Goal: Task Accomplishment & Management: Use online tool/utility

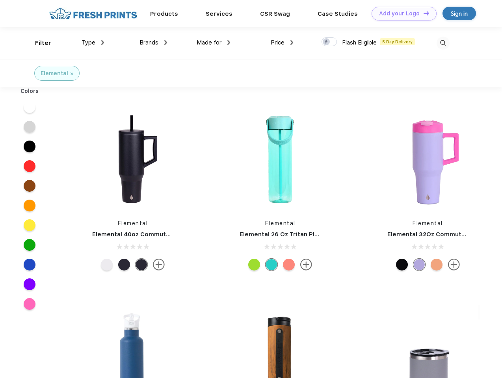
click at [401, 13] on link "Add your Logo Design Tool" at bounding box center [403, 14] width 65 height 14
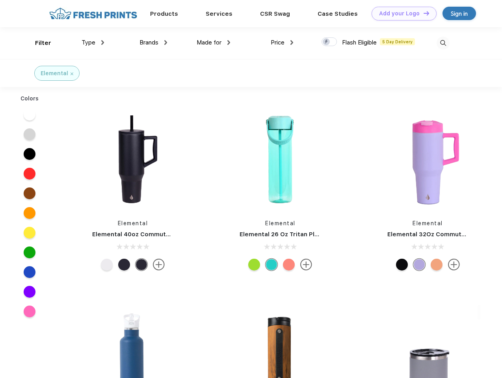
click at [0, 0] on div "Design Tool" at bounding box center [0, 0] width 0 height 0
click at [423, 13] on link "Add your Logo Design Tool" at bounding box center [403, 14] width 65 height 14
click at [38, 43] on div "Filter" at bounding box center [43, 43] width 16 height 9
click at [93, 43] on span "Type" at bounding box center [89, 42] width 14 height 7
click at [153, 43] on span "Brands" at bounding box center [148, 42] width 19 height 7
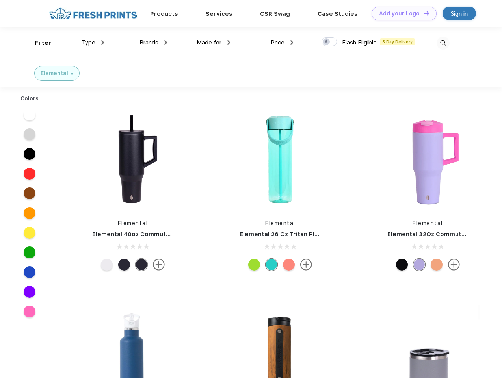
click at [213, 43] on span "Made for" at bounding box center [208, 42] width 25 height 7
click at [282, 43] on span "Price" at bounding box center [278, 42] width 14 height 7
click at [329, 42] on div at bounding box center [328, 41] width 15 height 9
click at [326, 42] on input "checkbox" at bounding box center [323, 39] width 5 height 5
click at [443, 43] on img at bounding box center [442, 43] width 13 height 13
